Goal: Task Accomplishment & Management: Use online tool/utility

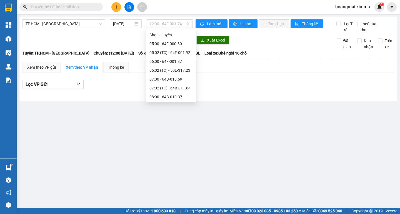
scroll to position [80, 0]
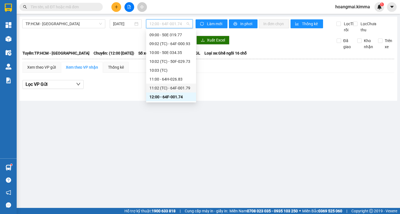
click at [177, 89] on div "11:02 (TC) - 64F-001.79" at bounding box center [170, 88] width 43 height 6
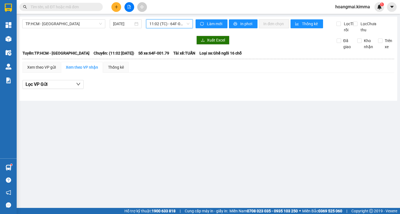
drag, startPoint x: 166, startPoint y: 22, endPoint x: 178, endPoint y: 64, distance: 43.9
click at [166, 22] on span "11:02 (TC) - 64F-001.79" at bounding box center [169, 24] width 40 height 8
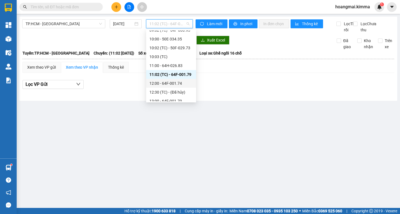
scroll to position [102, 0]
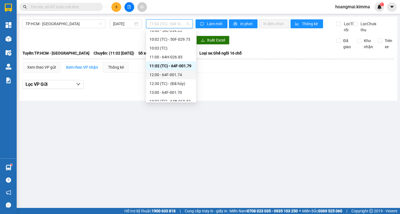
click at [177, 77] on div "12:00 - 64F-001.74" at bounding box center [170, 75] width 43 height 6
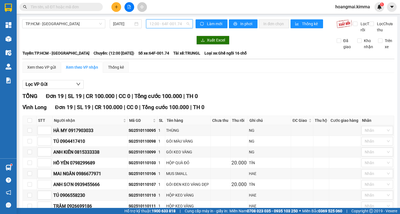
click at [161, 22] on span "12:00 - 64F-001.74" at bounding box center [169, 24] width 40 height 8
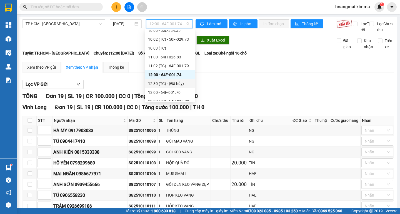
click at [165, 84] on div "12:30 (TC) - (Đã hủy)" at bounding box center [169, 84] width 43 height 6
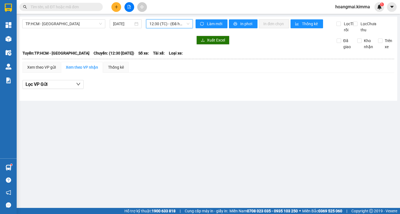
click at [166, 23] on span "12:30 (TC) - (Đã hủy)" at bounding box center [169, 24] width 40 height 8
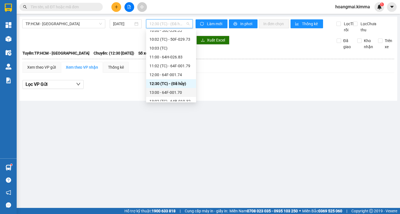
click at [159, 94] on div "13:00 - 64F-001.70" at bounding box center [170, 93] width 43 height 6
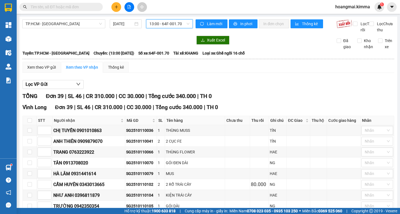
click at [167, 22] on span "13:00 - 64F-001.70" at bounding box center [169, 24] width 40 height 8
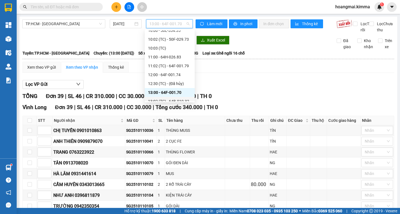
click at [171, 100] on div "13:02 (TC) - 64B-010.32" at bounding box center [169, 102] width 43 height 6
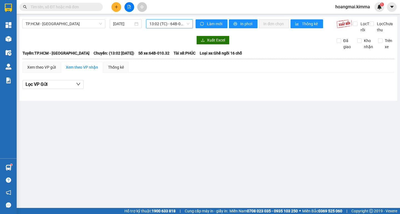
click at [164, 22] on span "13:02 (TC) - 64B-010.32" at bounding box center [169, 24] width 40 height 8
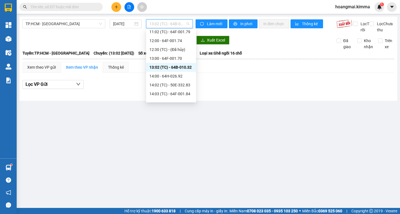
scroll to position [140, 0]
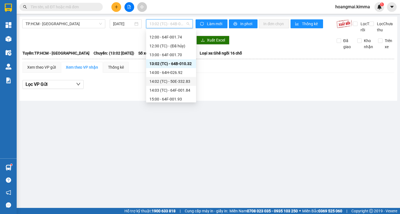
click at [172, 72] on div "14:00 - 64H-026.92" at bounding box center [170, 73] width 43 height 6
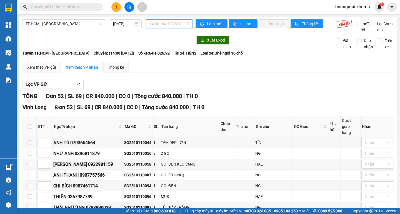
drag, startPoint x: 163, startPoint y: 21, endPoint x: 164, endPoint y: 25, distance: 3.9
click at [163, 22] on span "14:00 - 64H-026.92" at bounding box center [169, 24] width 40 height 8
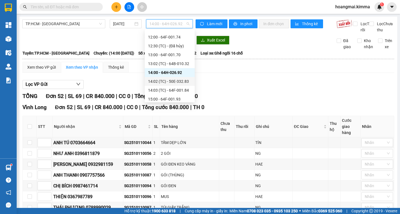
click at [163, 82] on div "14:02 (TC) - 50E-332.83" at bounding box center [169, 82] width 43 height 6
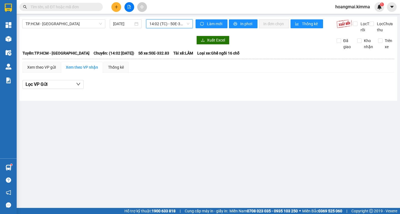
click at [160, 25] on span "14:02 (TC) - 50E-332.83" at bounding box center [169, 24] width 40 height 8
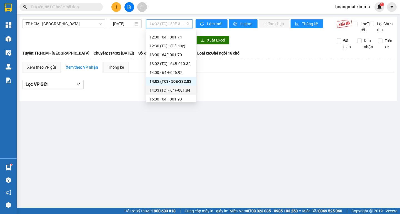
click at [166, 91] on div "14:03 (TC) - 64F-001.84" at bounding box center [170, 90] width 43 height 6
click at [162, 24] on span "14:03 (TC) - 64F-001.84" at bounding box center [169, 24] width 40 height 8
click at [165, 100] on div "15:00 - 64F-001.93" at bounding box center [170, 99] width 43 height 6
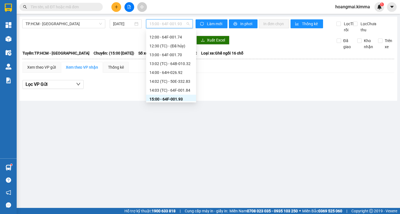
click at [164, 23] on span "15:00 - 64F-001.93" at bounding box center [169, 24] width 40 height 8
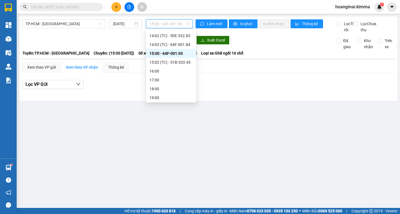
scroll to position [186, 0]
click at [177, 63] on div "15:02 (TC) - 51B-333.45" at bounding box center [170, 62] width 43 height 6
